Goal: Information Seeking & Learning: Learn about a topic

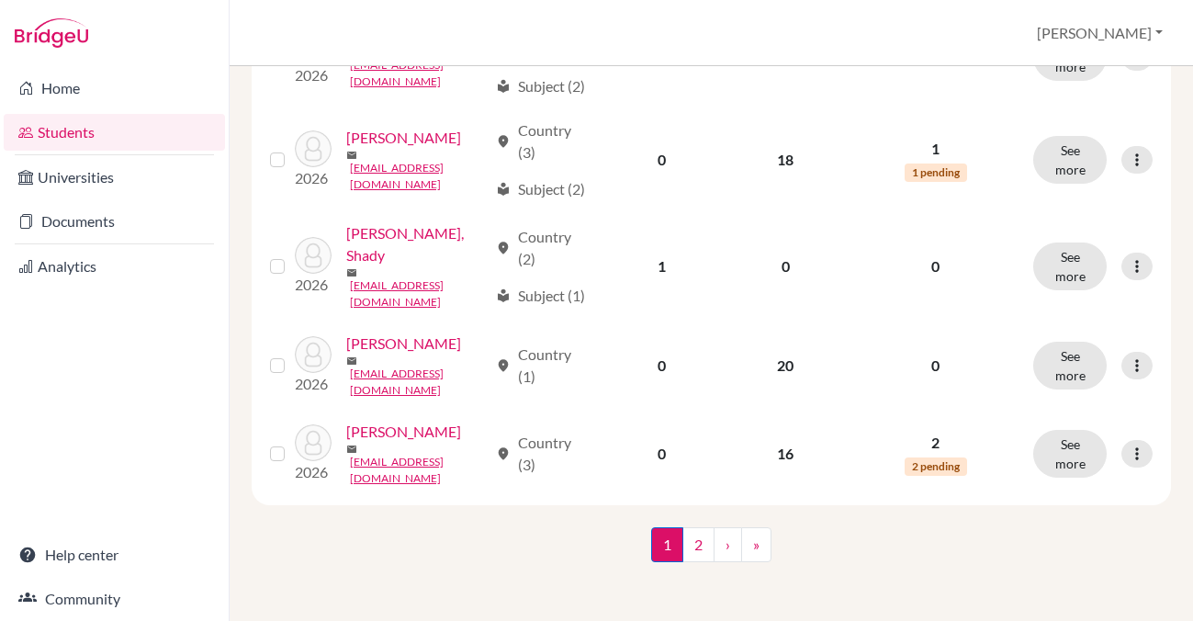
scroll to position [2060, 0]
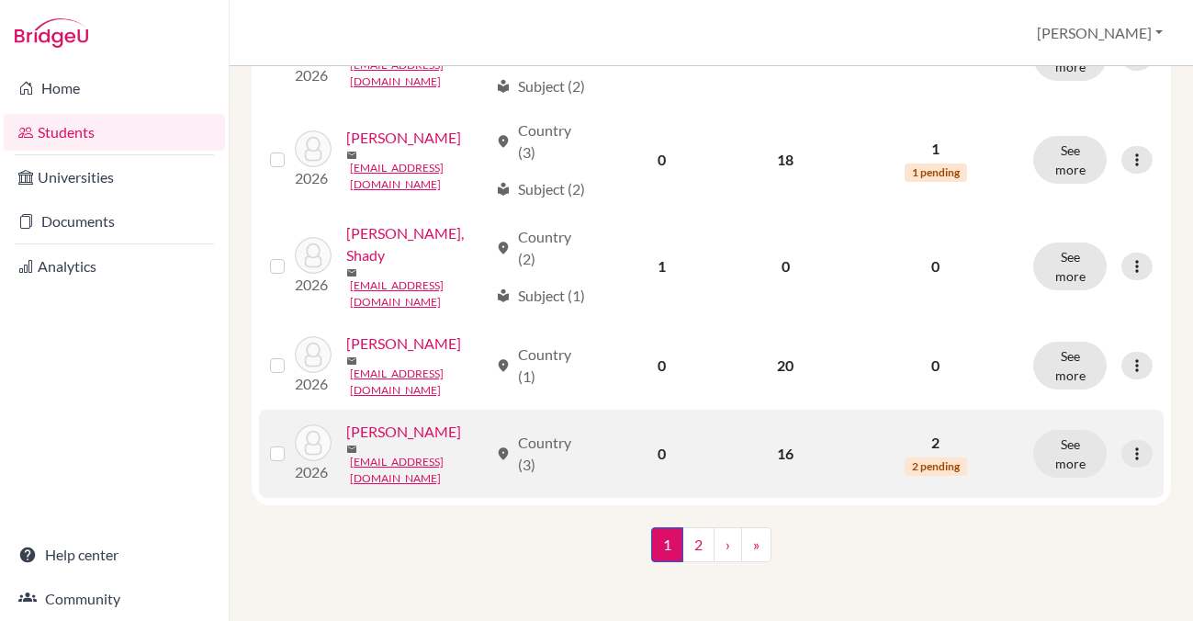
click at [346, 443] on link "[PERSON_NAME]" at bounding box center [403, 432] width 115 height 22
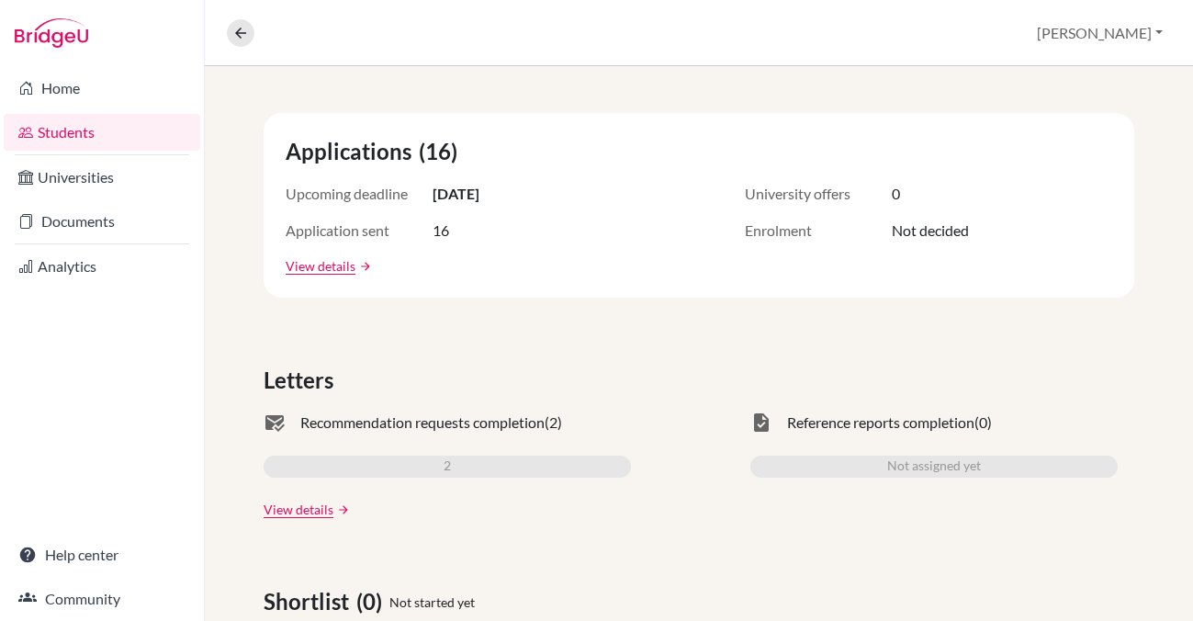
scroll to position [307, 0]
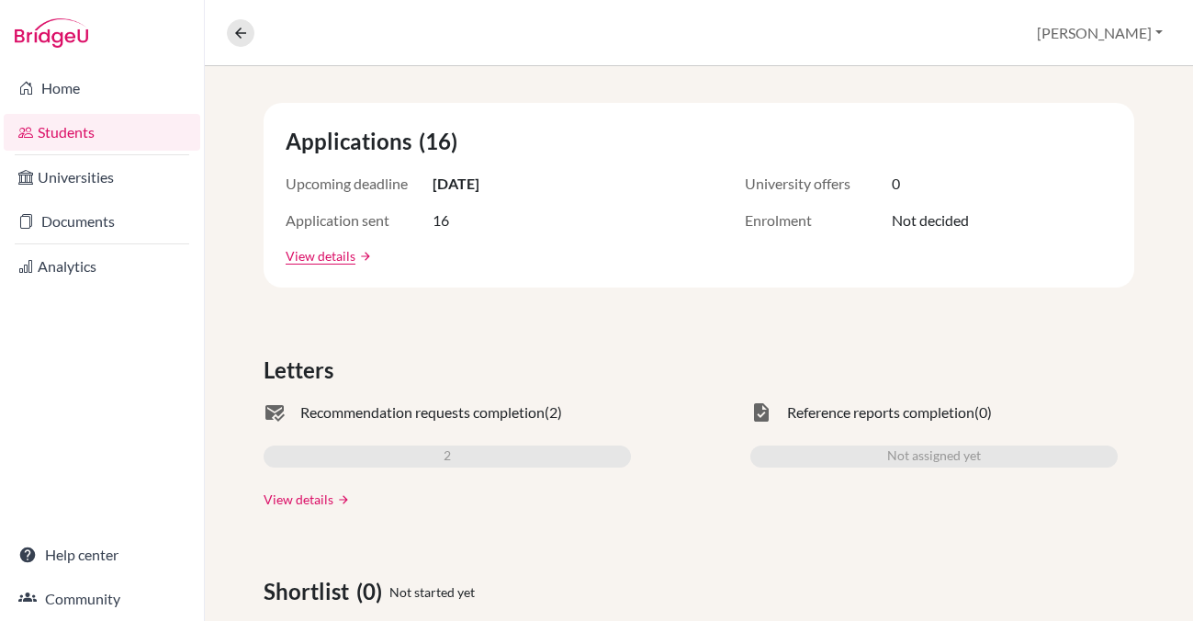
click at [308, 502] on link "View details" at bounding box center [299, 499] width 70 height 19
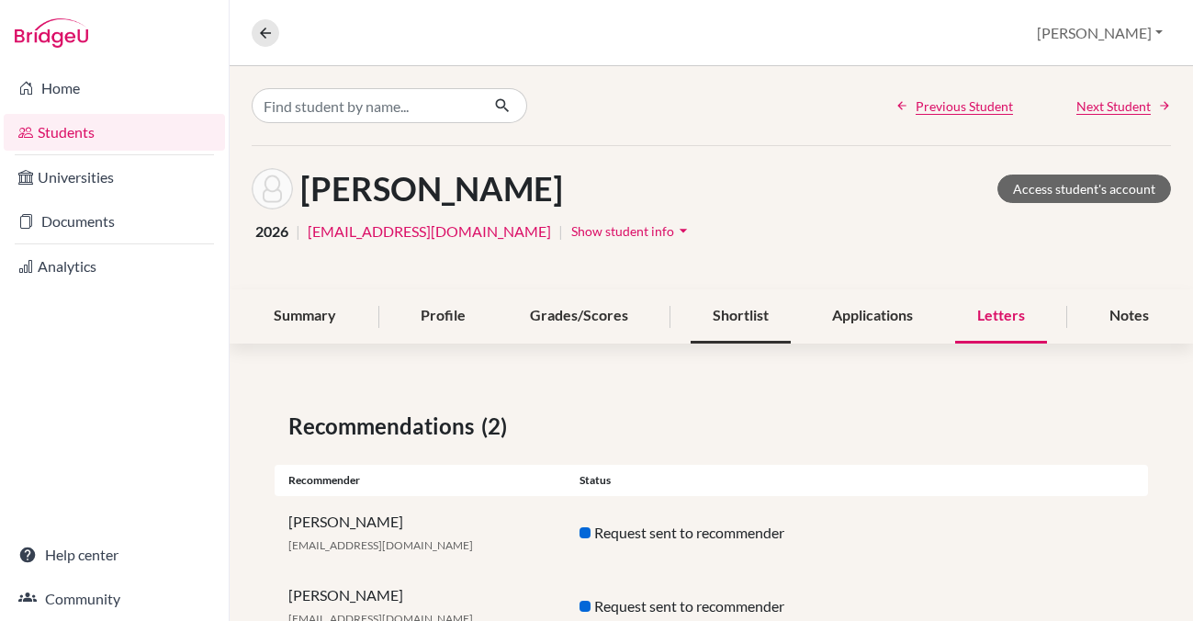
click at [746, 315] on div "Shortlist" at bounding box center [741, 316] width 100 height 54
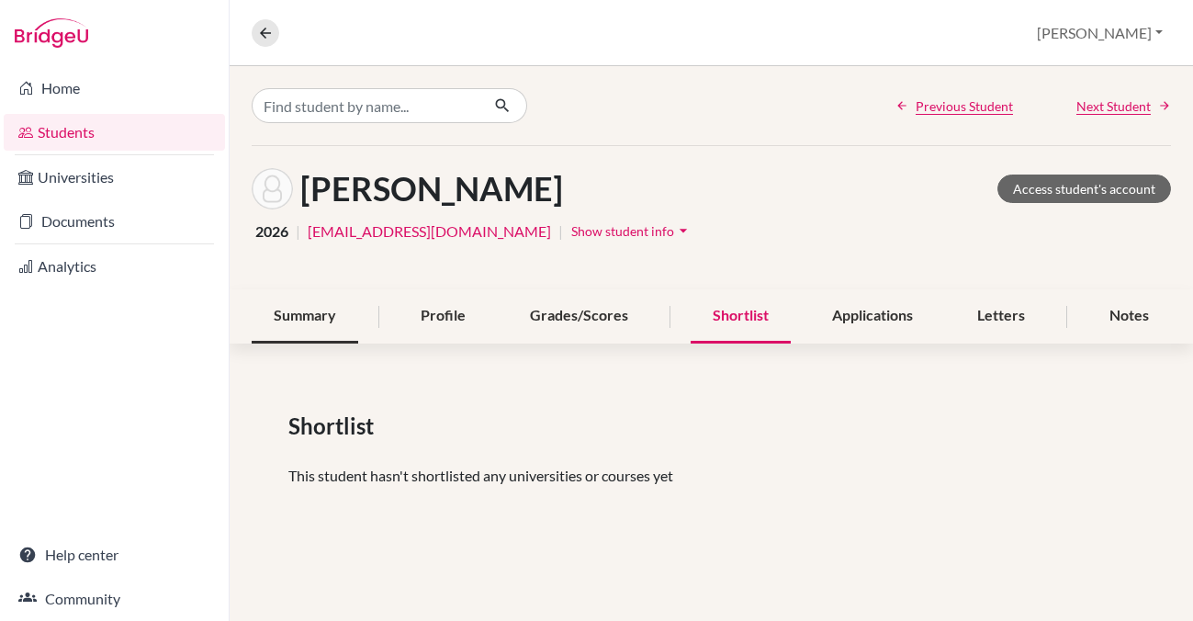
click at [308, 320] on div "Summary" at bounding box center [305, 316] width 107 height 54
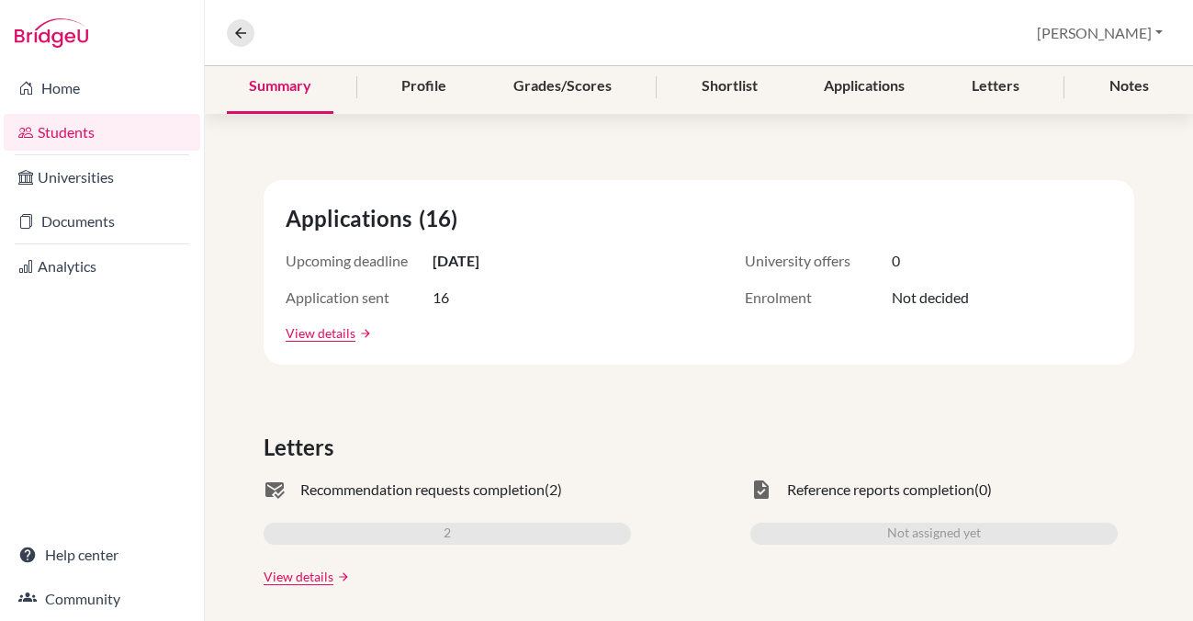
scroll to position [231, 0]
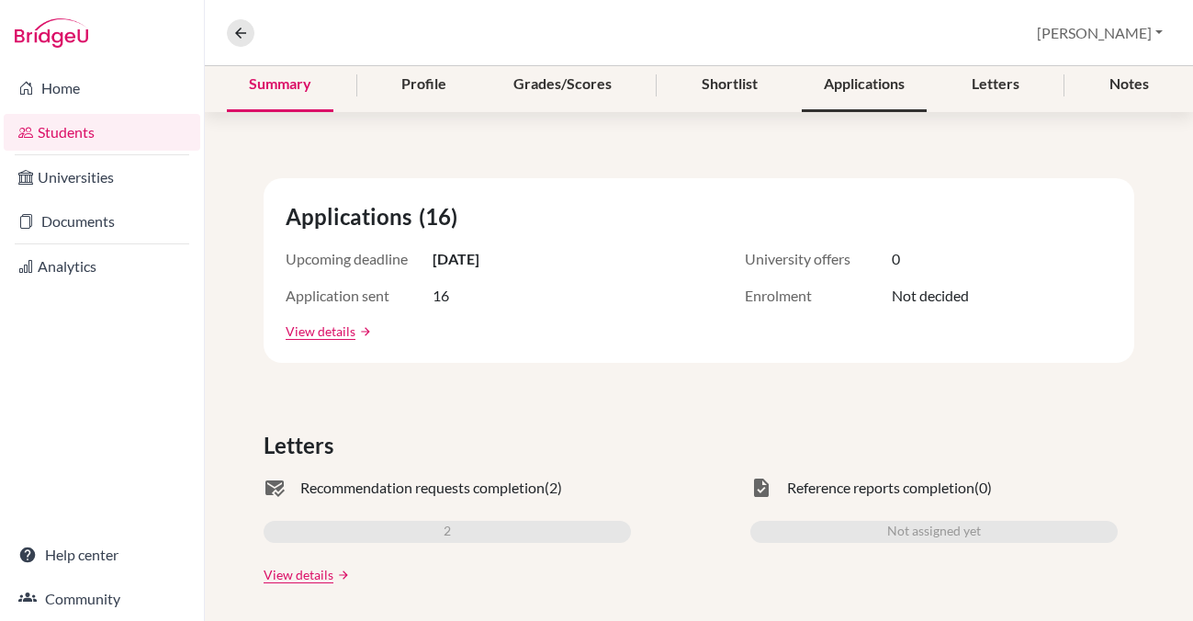
click at [857, 84] on div "Applications" at bounding box center [864, 85] width 125 height 54
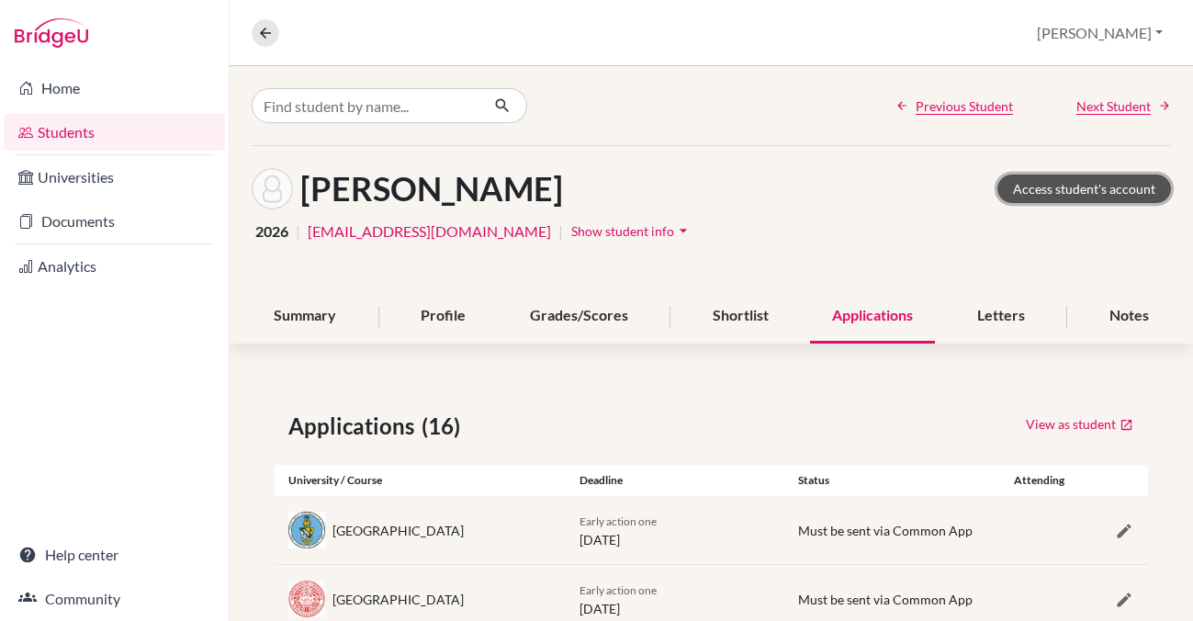
click at [1042, 192] on link "Access student's account" at bounding box center [1085, 189] width 174 height 28
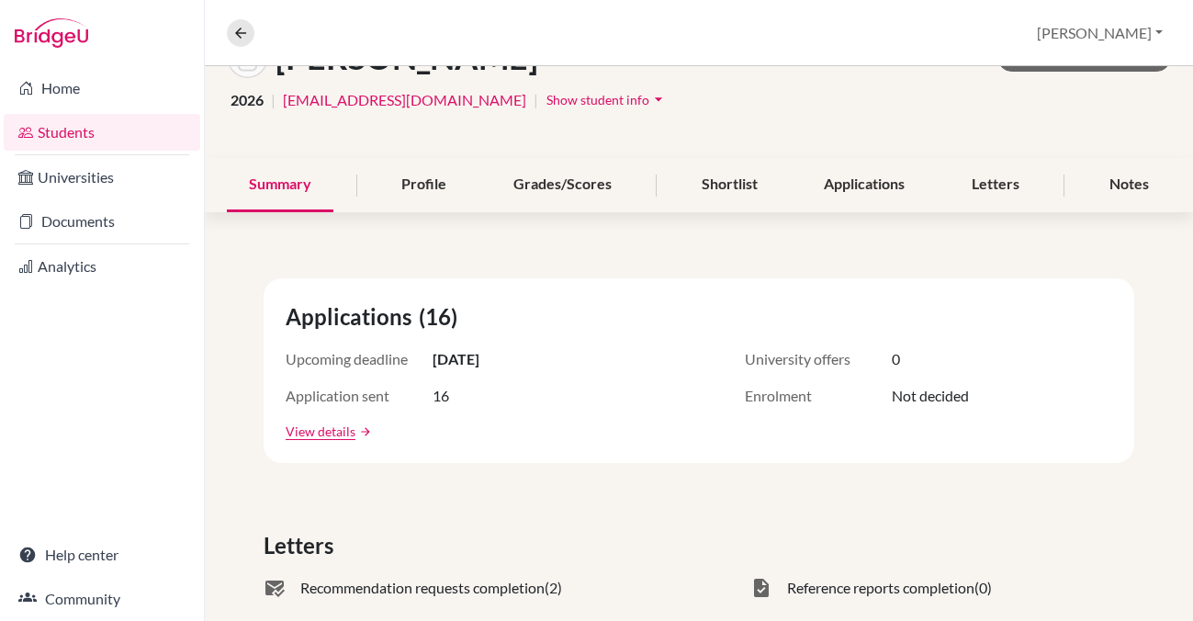
scroll to position [141, 0]
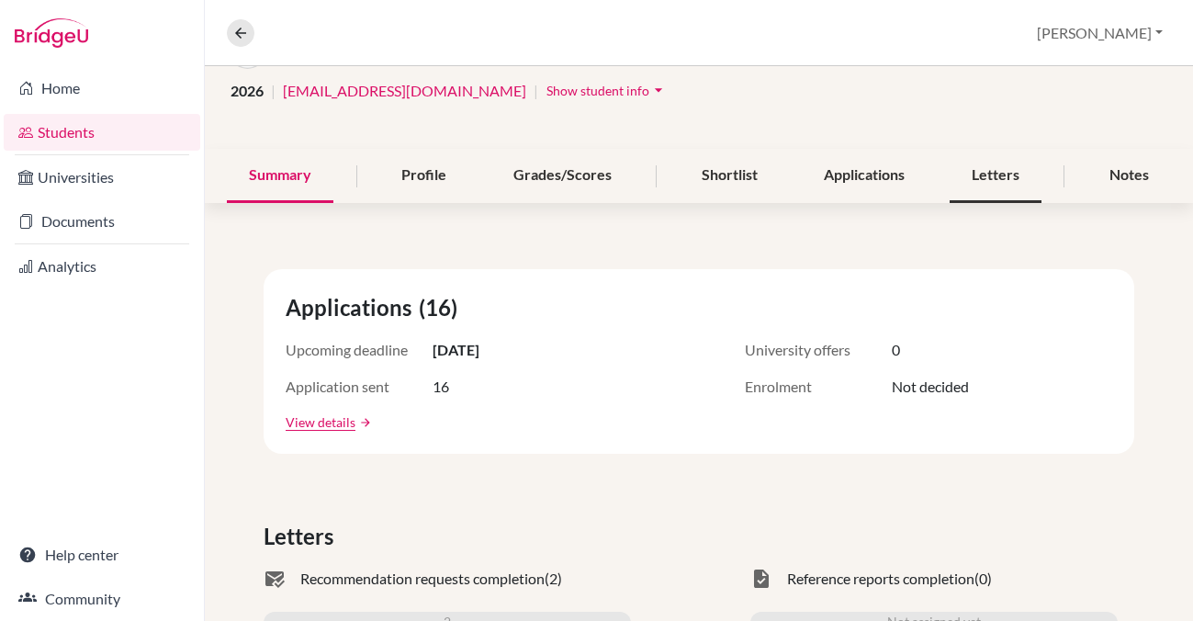
click at [985, 179] on div "Letters" at bounding box center [996, 176] width 92 height 54
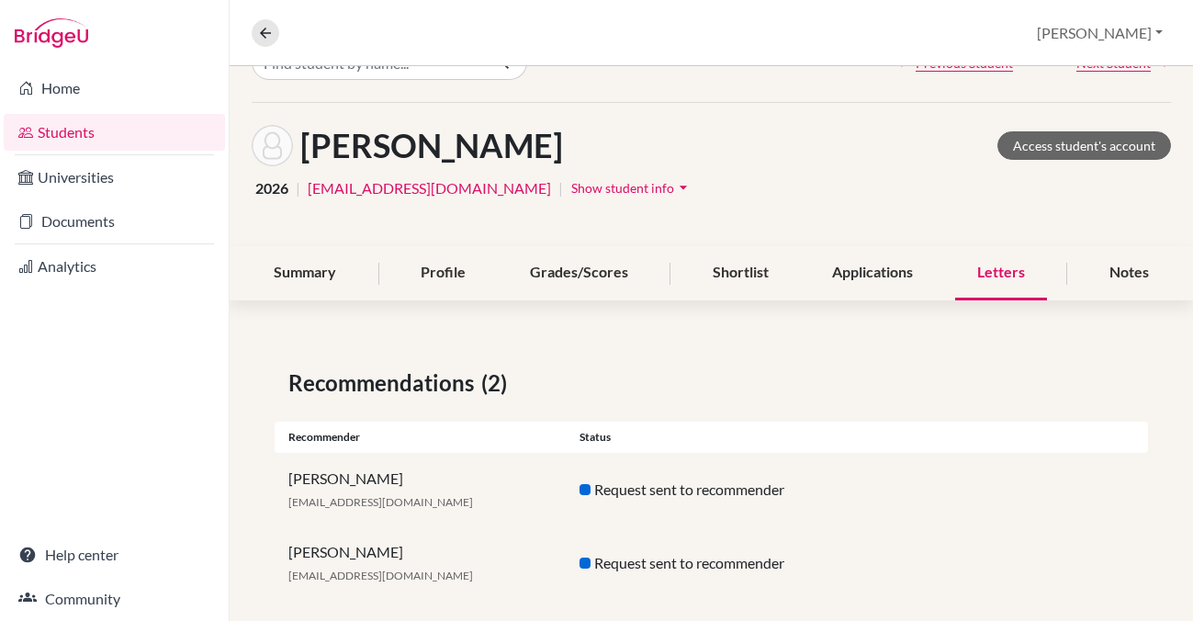
scroll to position [51, 0]
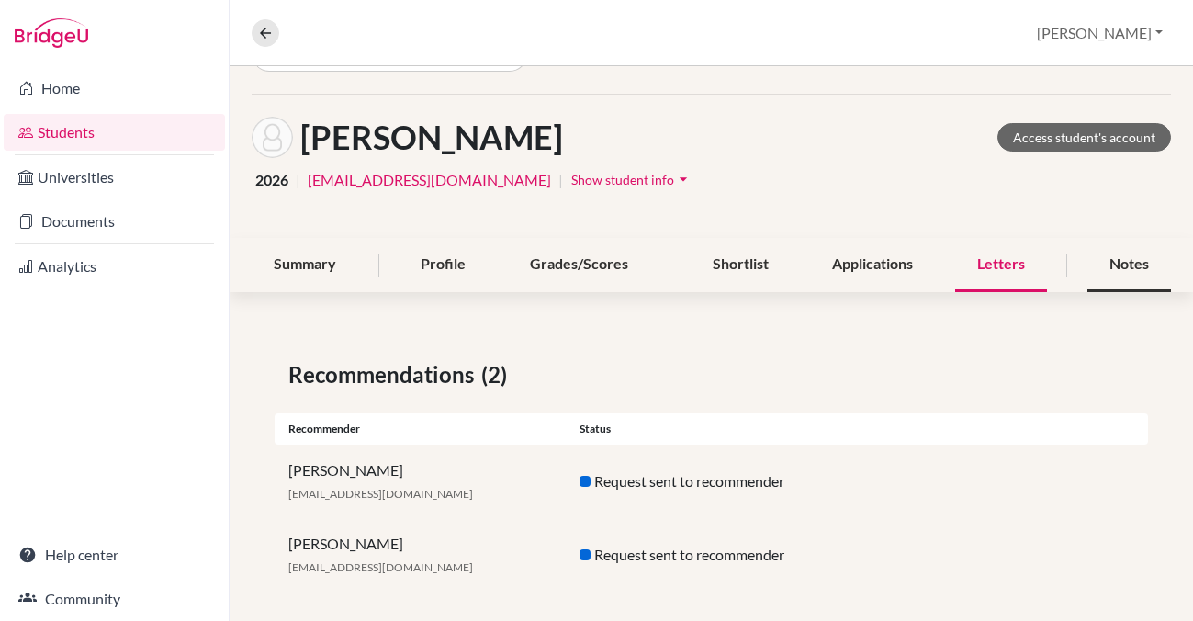
click at [1121, 261] on div "Notes" at bounding box center [1130, 265] width 84 height 54
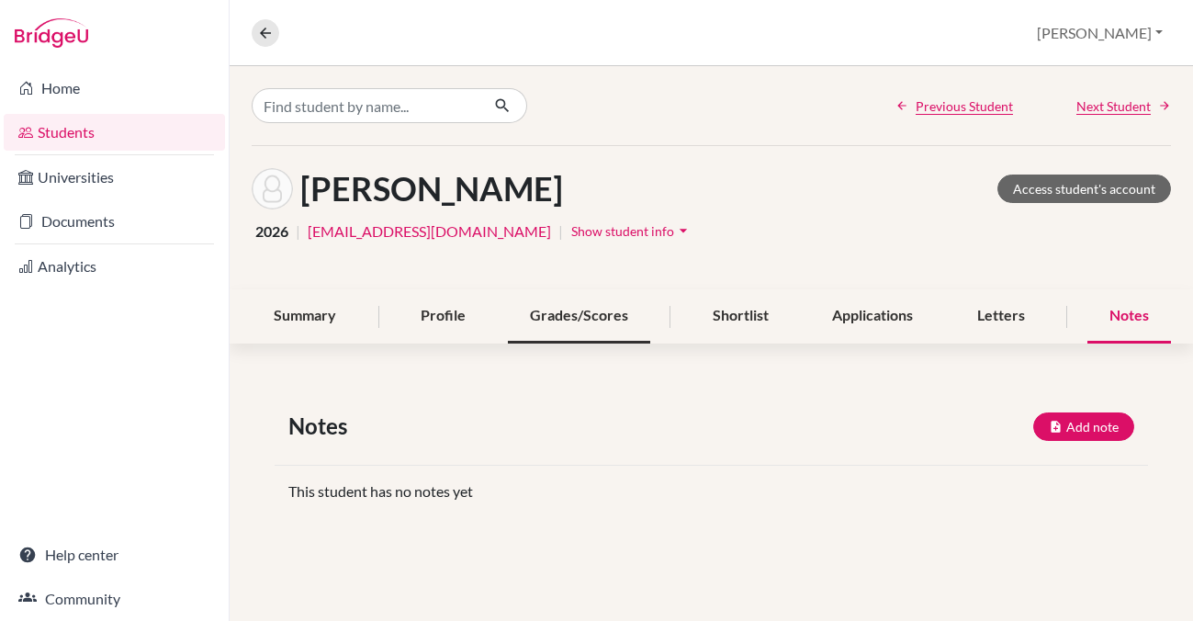
click at [580, 309] on div "Grades/Scores" at bounding box center [579, 316] width 142 height 54
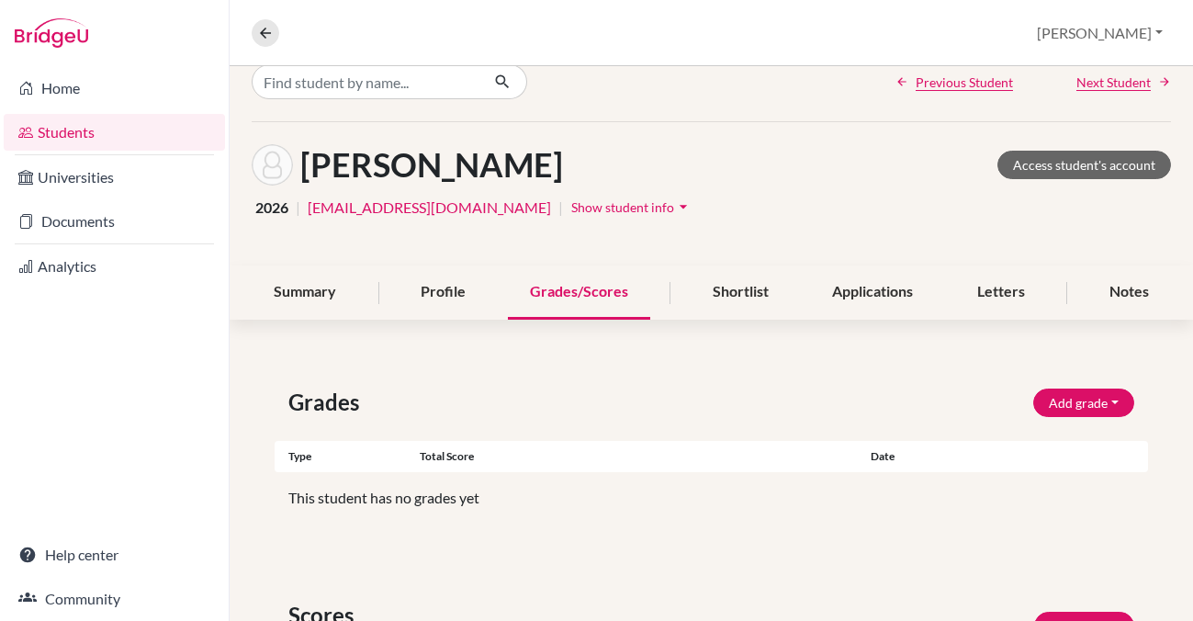
scroll to position [22, 0]
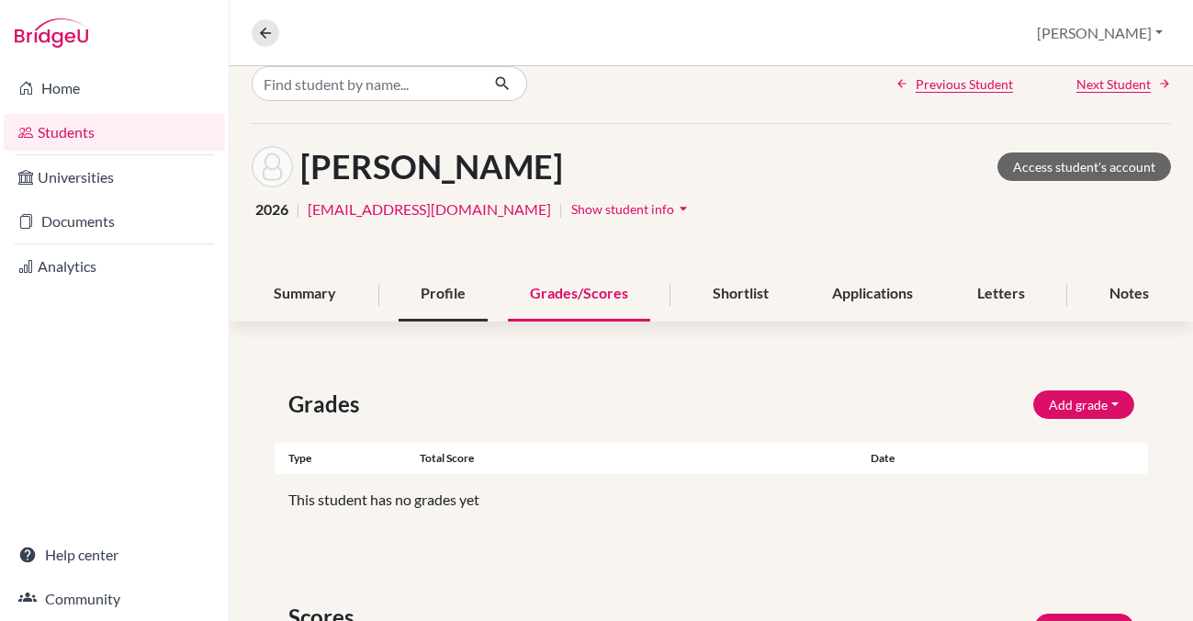
click at [439, 291] on div "Profile" at bounding box center [443, 294] width 89 height 54
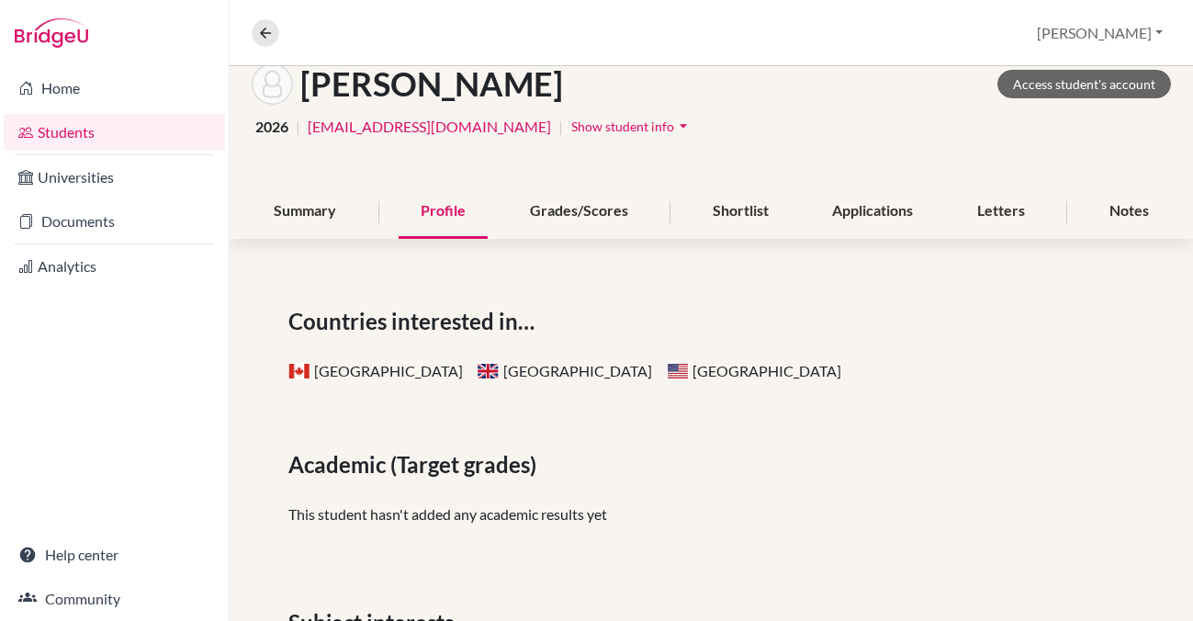
scroll to position [101, 0]
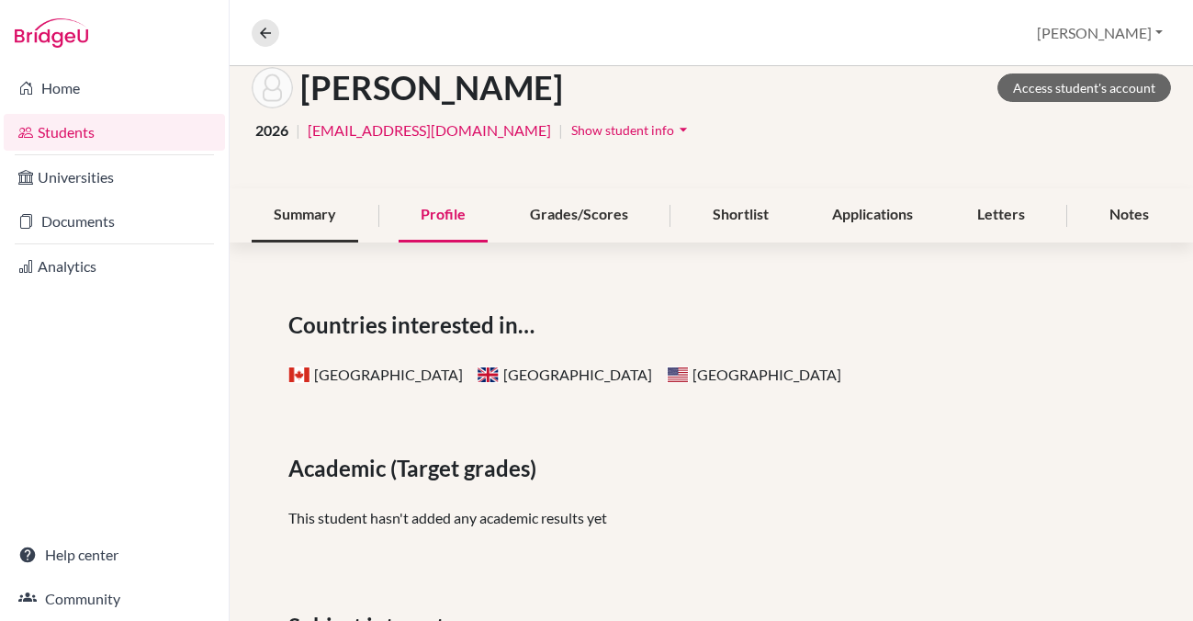
click at [313, 209] on div "Summary" at bounding box center [305, 215] width 107 height 54
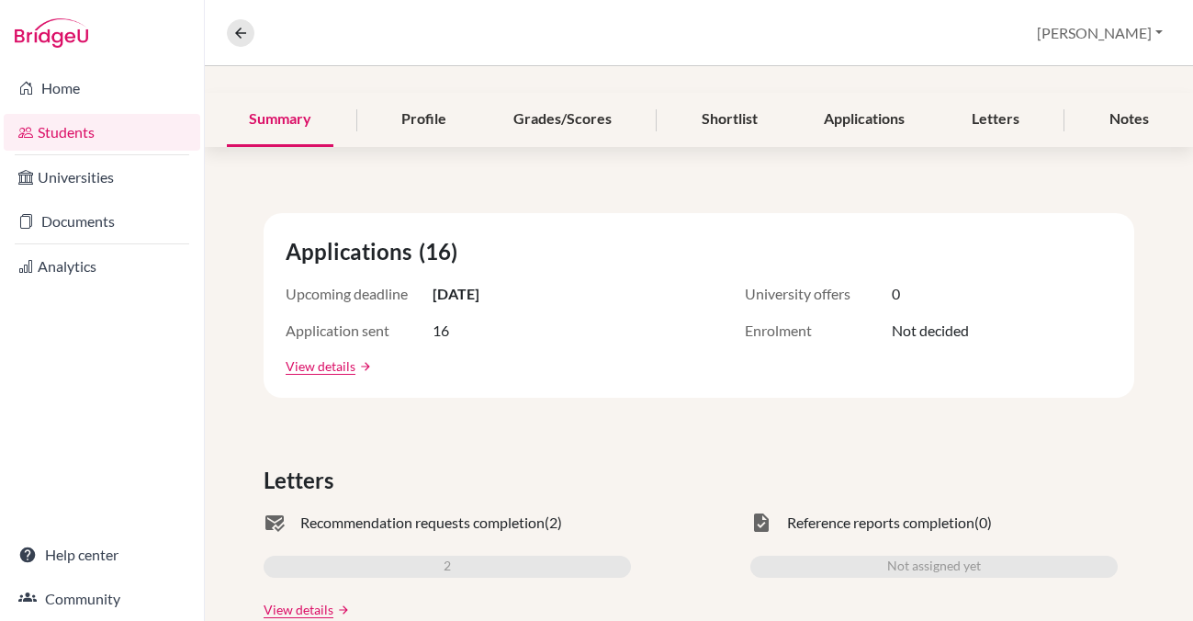
scroll to position [203, 0]
